Goal: Check status

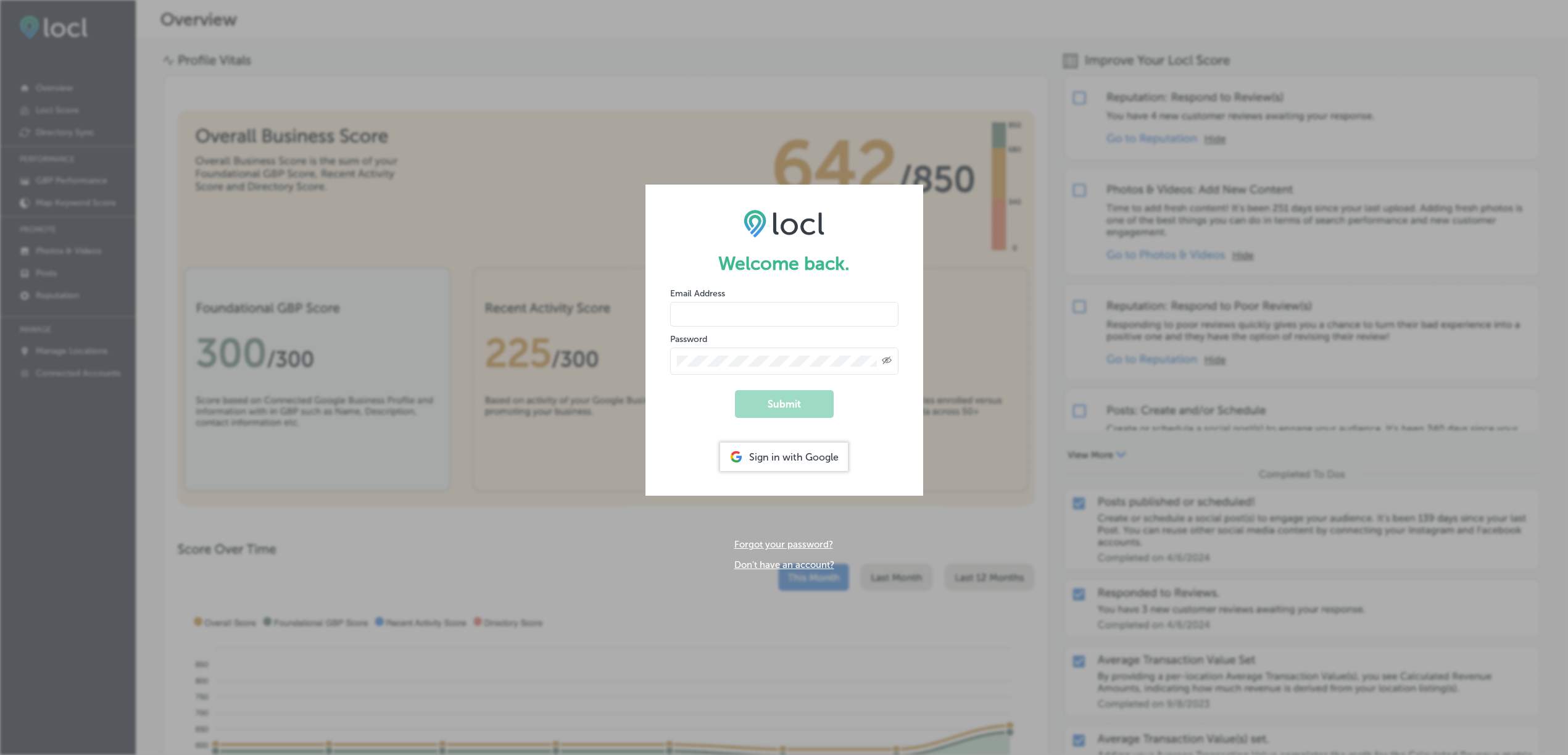
type input "[EMAIL_ADDRESS][DOMAIN_NAME]"
click at [778, 405] on button "Submit" at bounding box center [784, 404] width 99 height 28
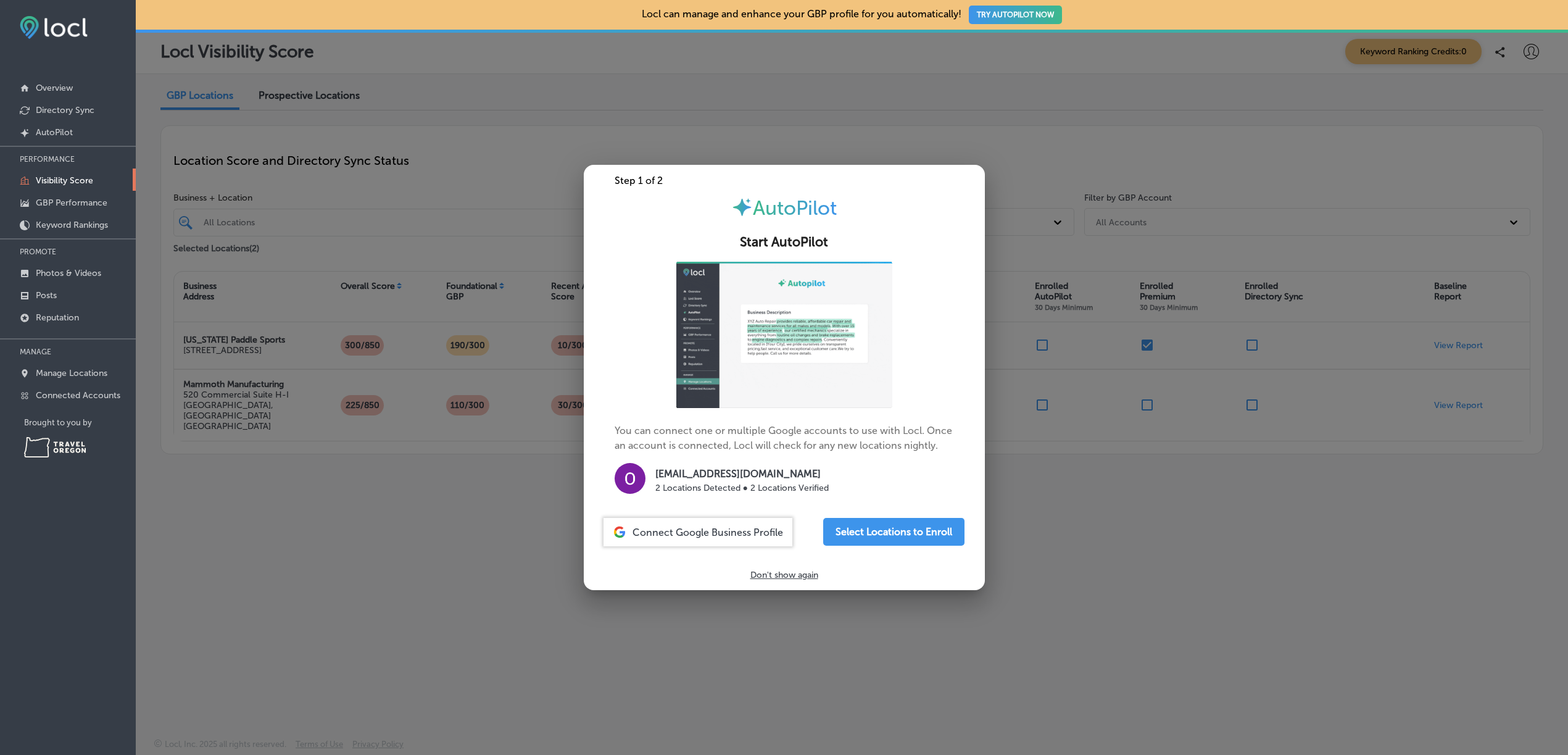
click at [785, 576] on p "Don't show again" at bounding box center [785, 575] width 68 height 11
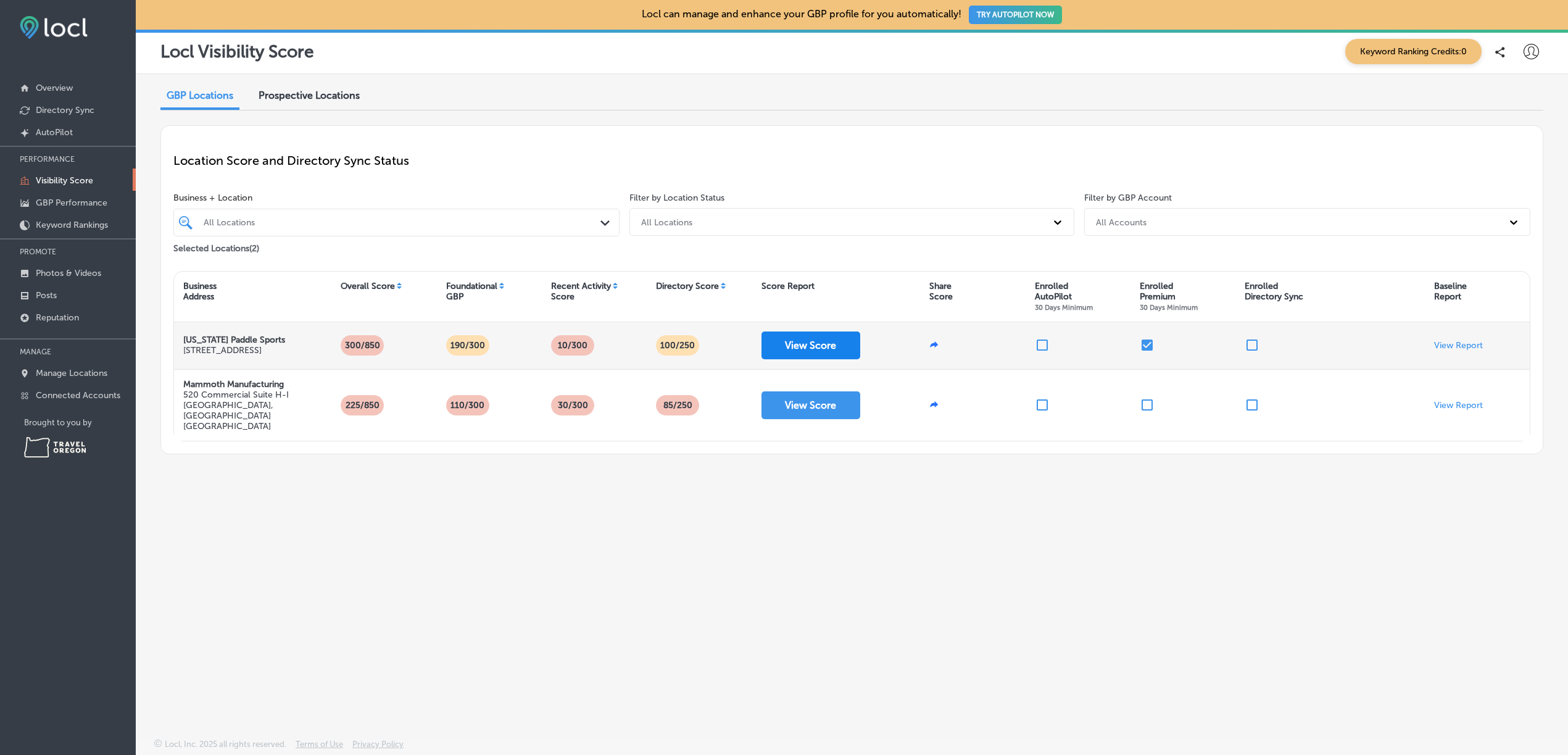
click at [822, 348] on button "View Score" at bounding box center [810, 345] width 99 height 28
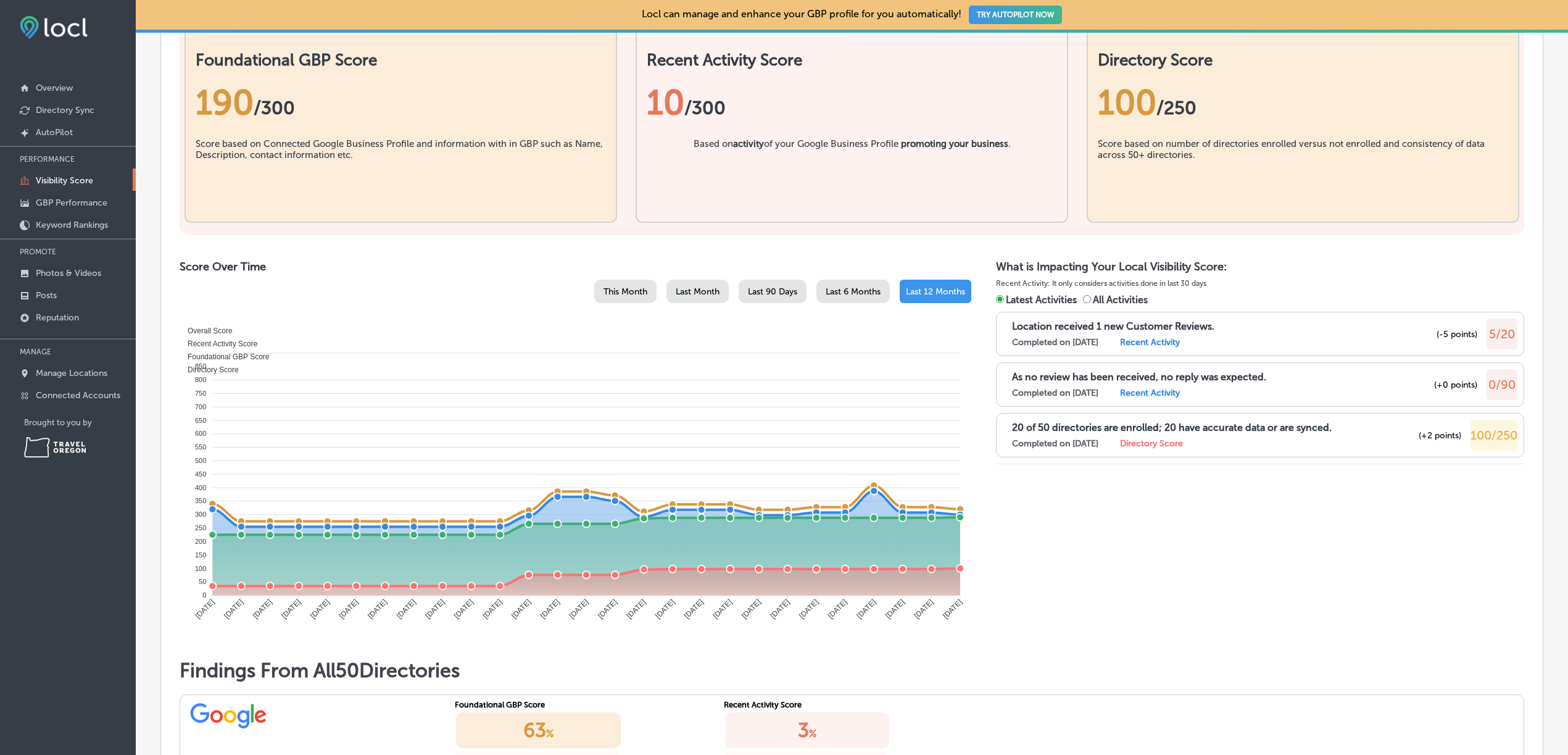
scroll to position [443, 0]
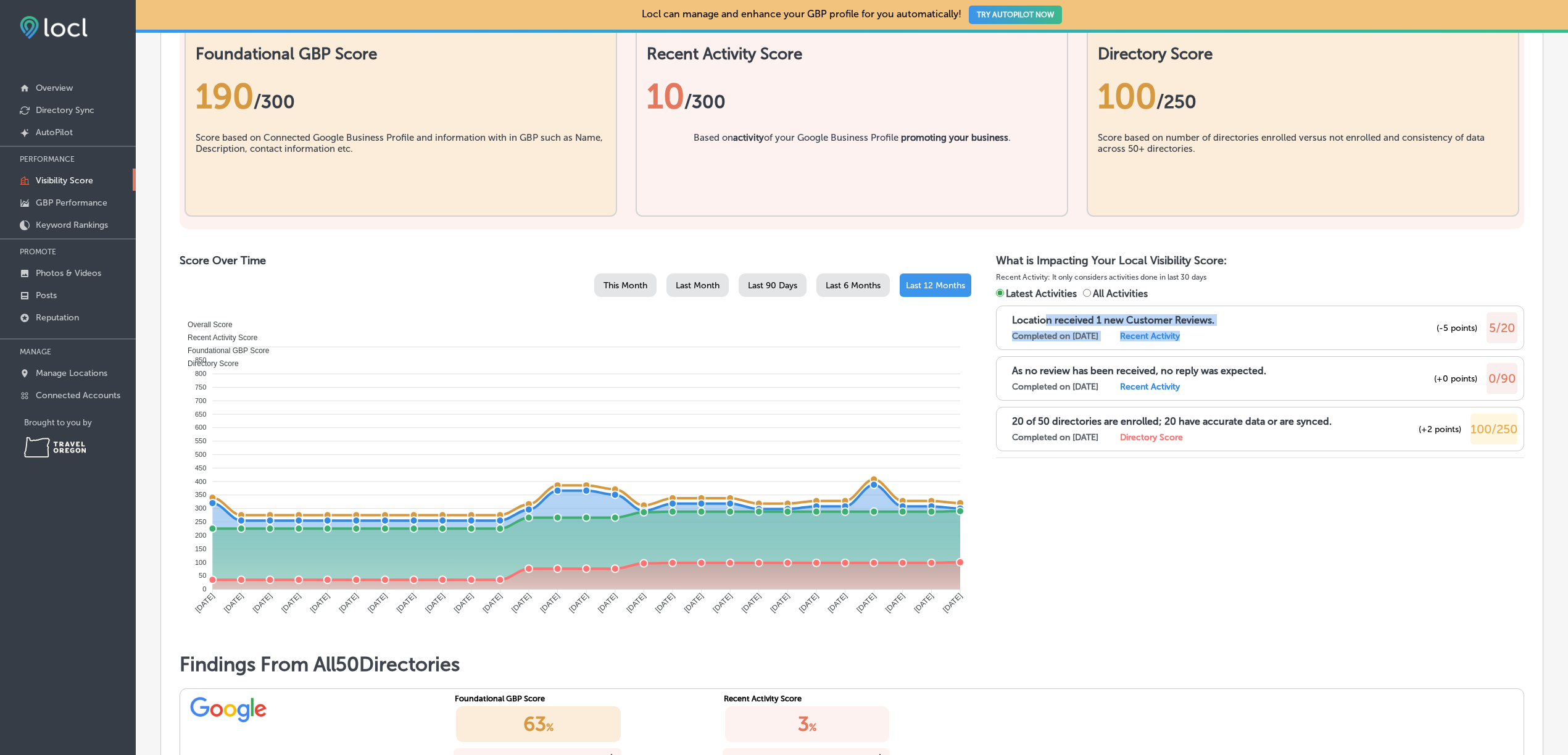
drag, startPoint x: 1049, startPoint y: 320, endPoint x: 1232, endPoint y: 340, distance: 184.1
click at [1232, 340] on div "Location received 1 new Customer Reviews. Completed on [DATE] Recent Activity" at bounding box center [1176, 328] width 328 height 27
click at [1211, 488] on div "What is Impacting Your Local Visibility Score: Recent Activity: It only conside…" at bounding box center [1261, 445] width 529 height 384
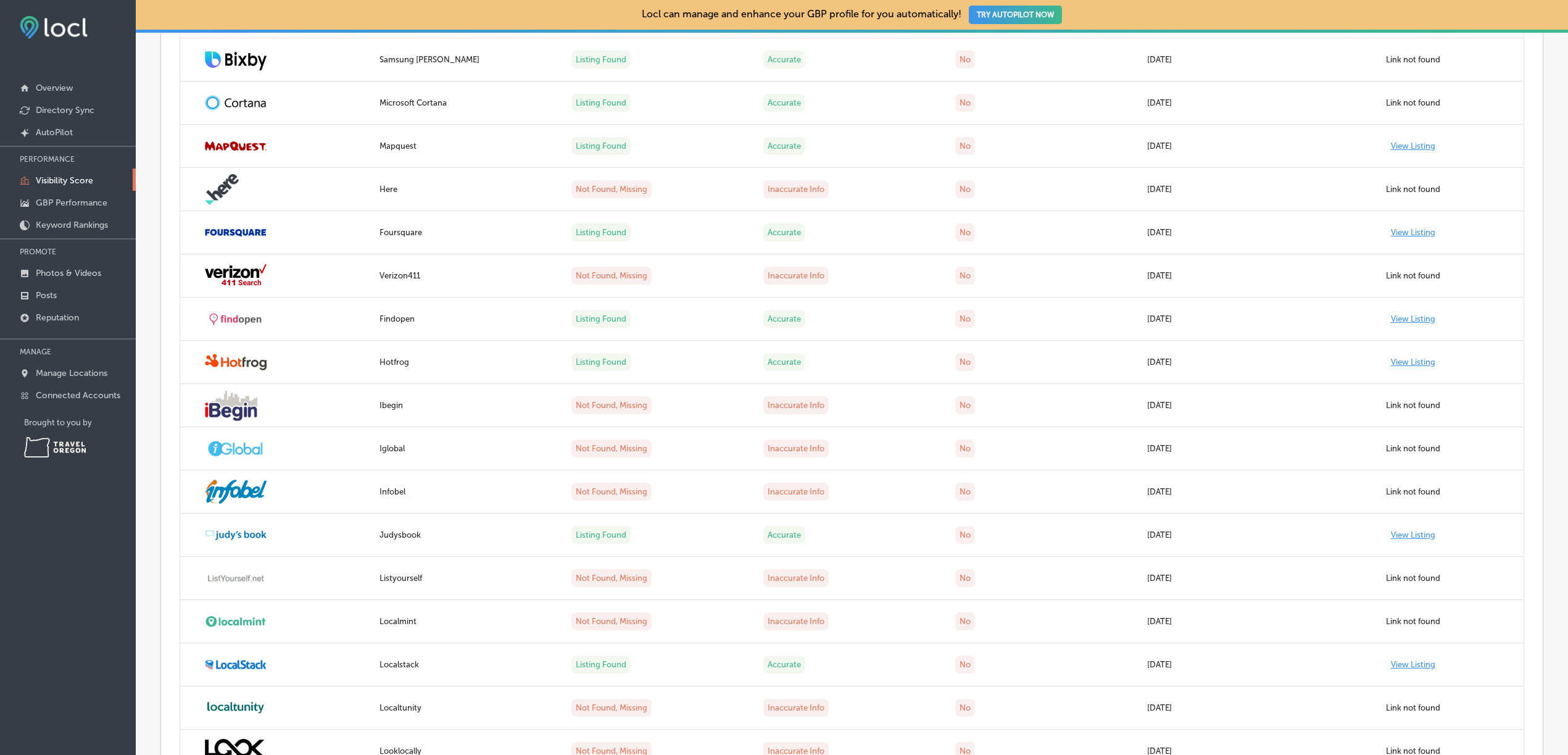
scroll to position [1548, 0]
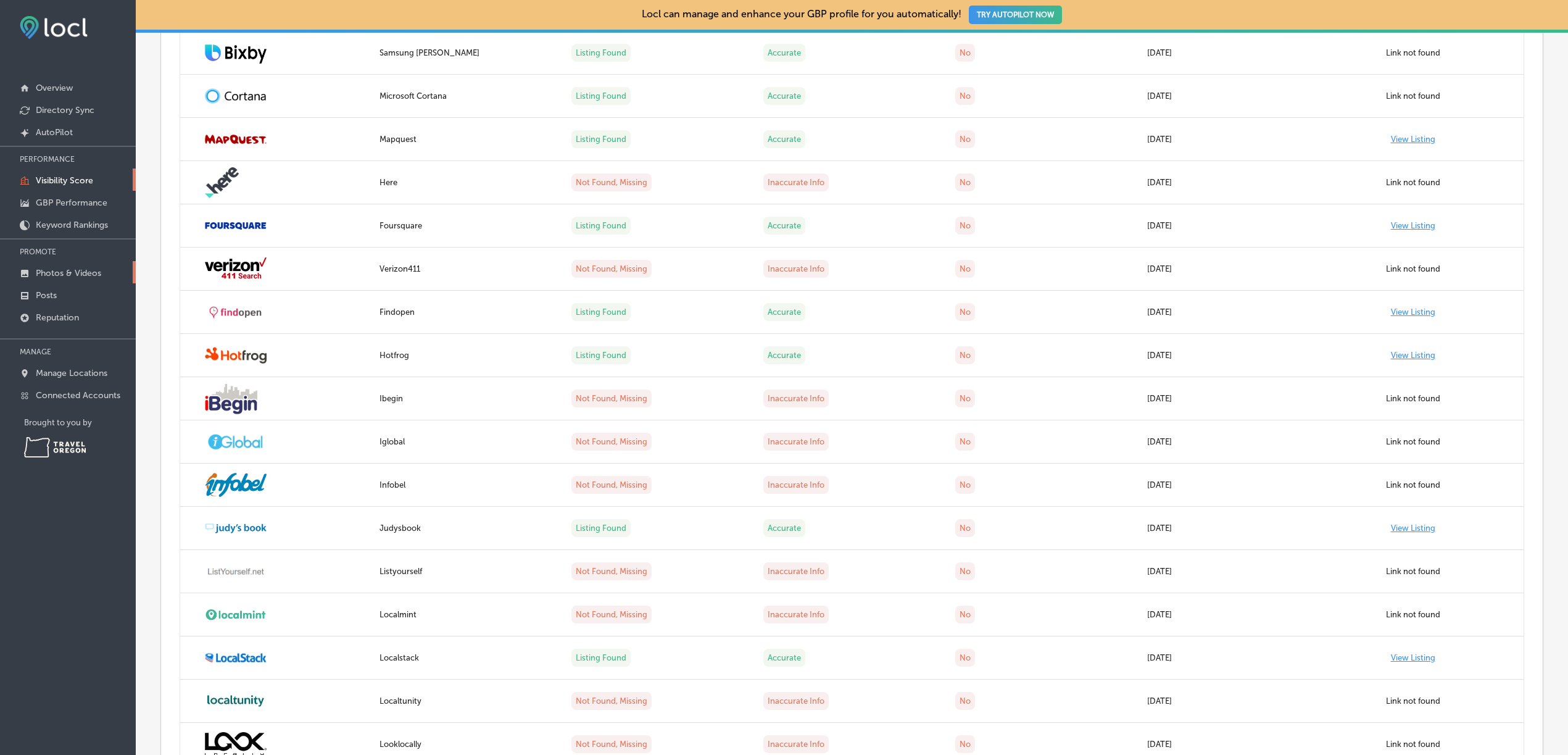
click at [69, 268] on p "Photos & Videos" at bounding box center [69, 274] width 66 height 11
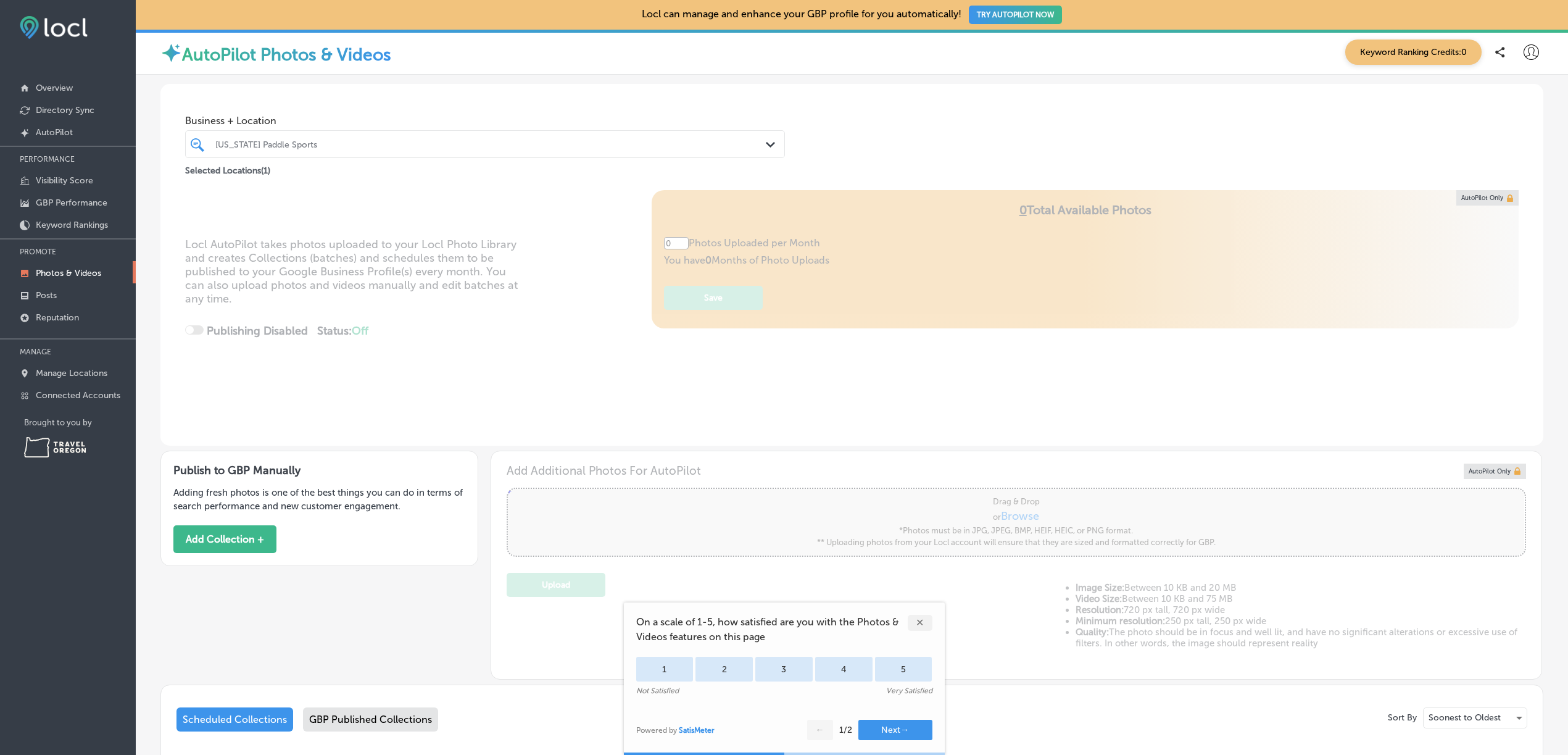
type input "5"
